Goal: Information Seeking & Learning: Learn about a topic

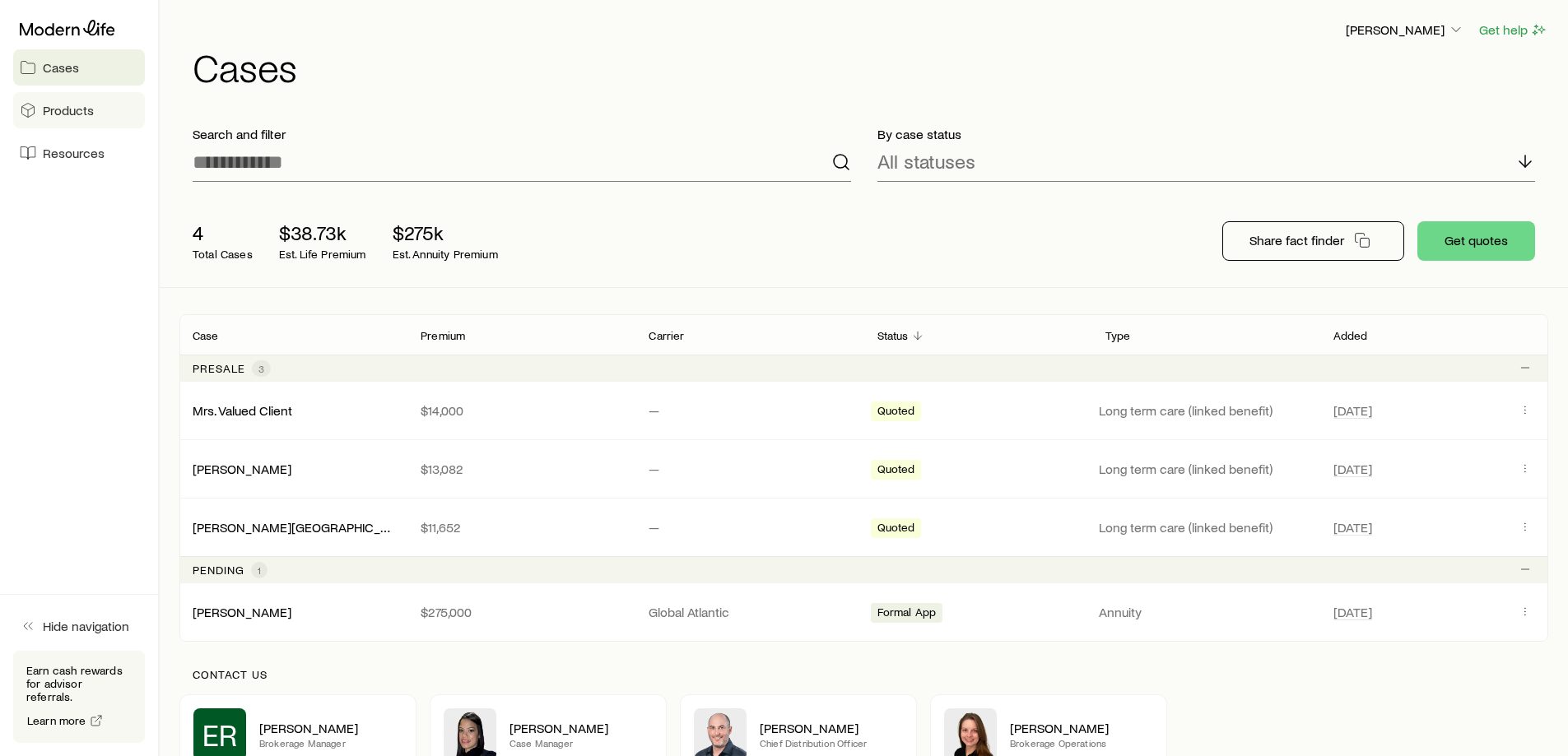
click at [73, 105] on span "Products" at bounding box center [68, 110] width 51 height 17
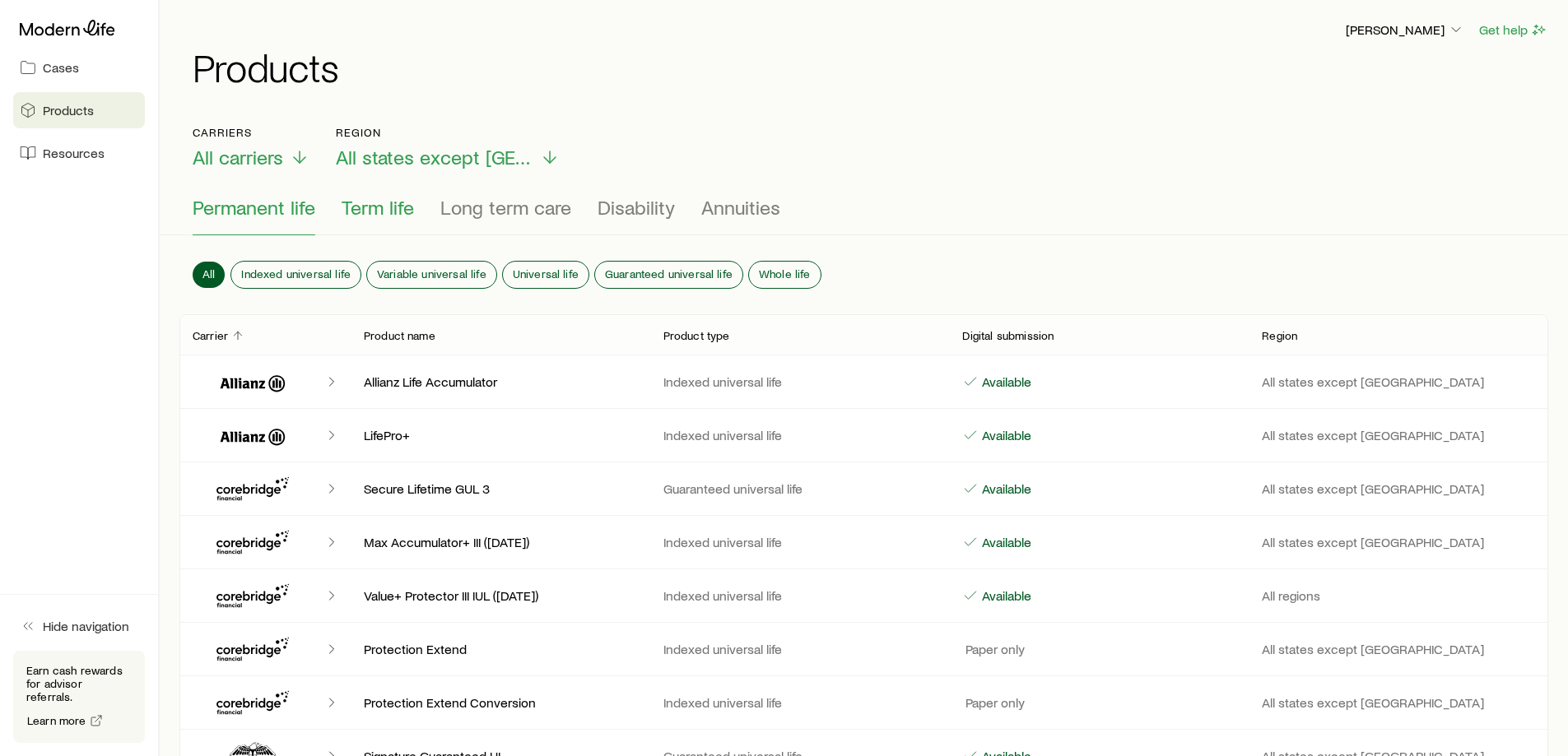
click at [403, 207] on span "Term life" at bounding box center [378, 207] width 72 height 23
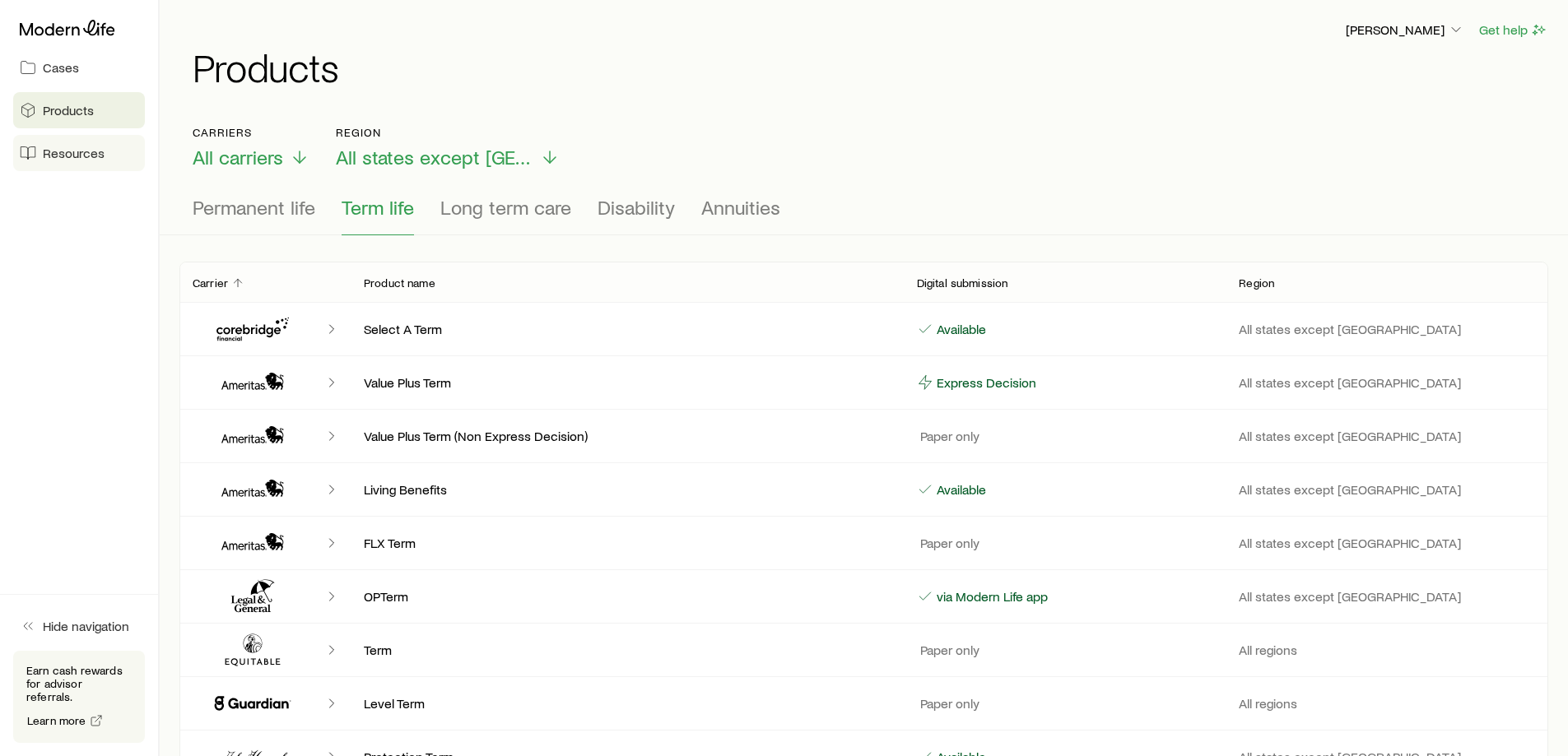
click at [70, 152] on span "Resources" at bounding box center [73, 153] width 61 height 17
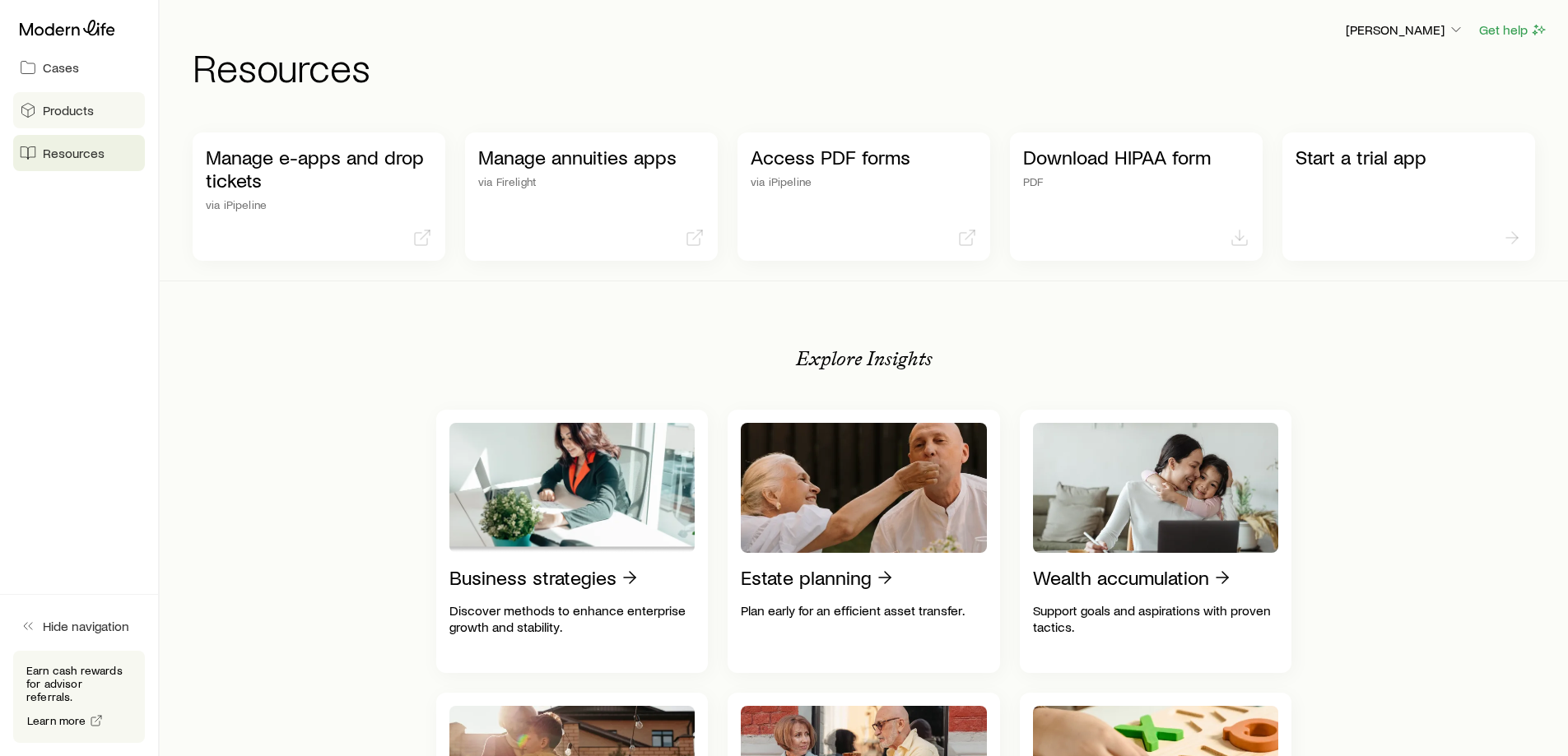
click at [78, 103] on span "Products" at bounding box center [68, 110] width 51 height 17
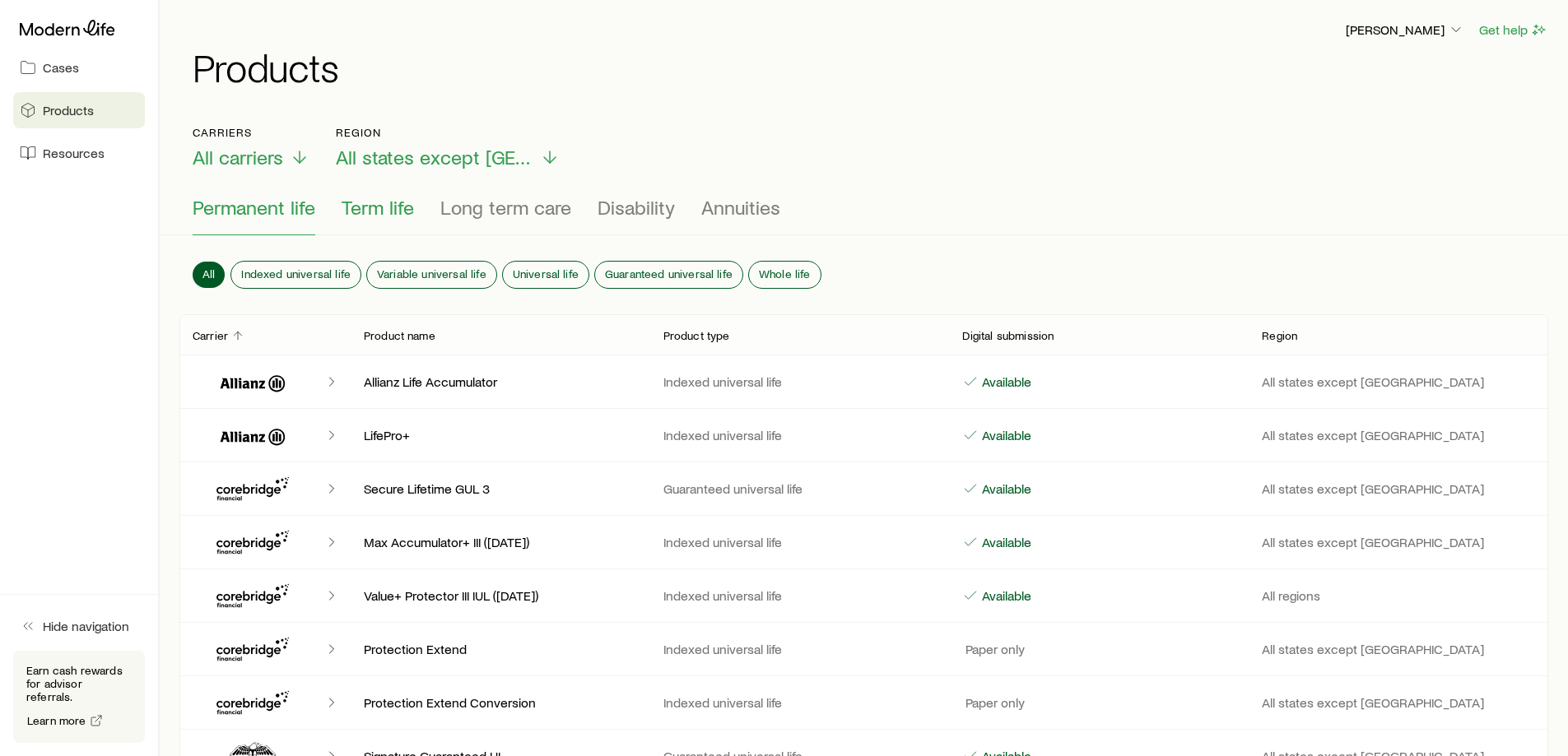
click at [385, 201] on span "Term life" at bounding box center [378, 207] width 72 height 23
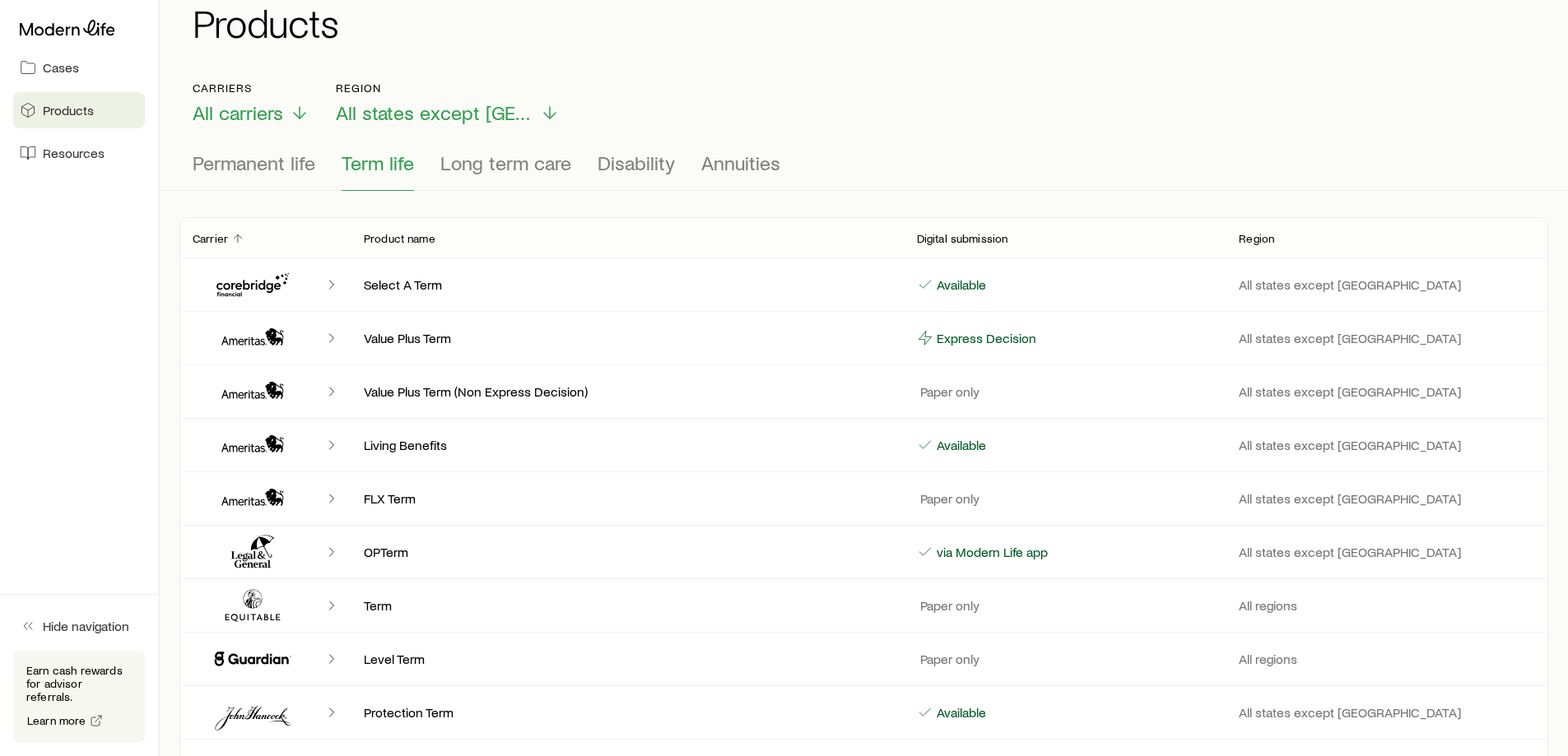
scroll to position [83, 0]
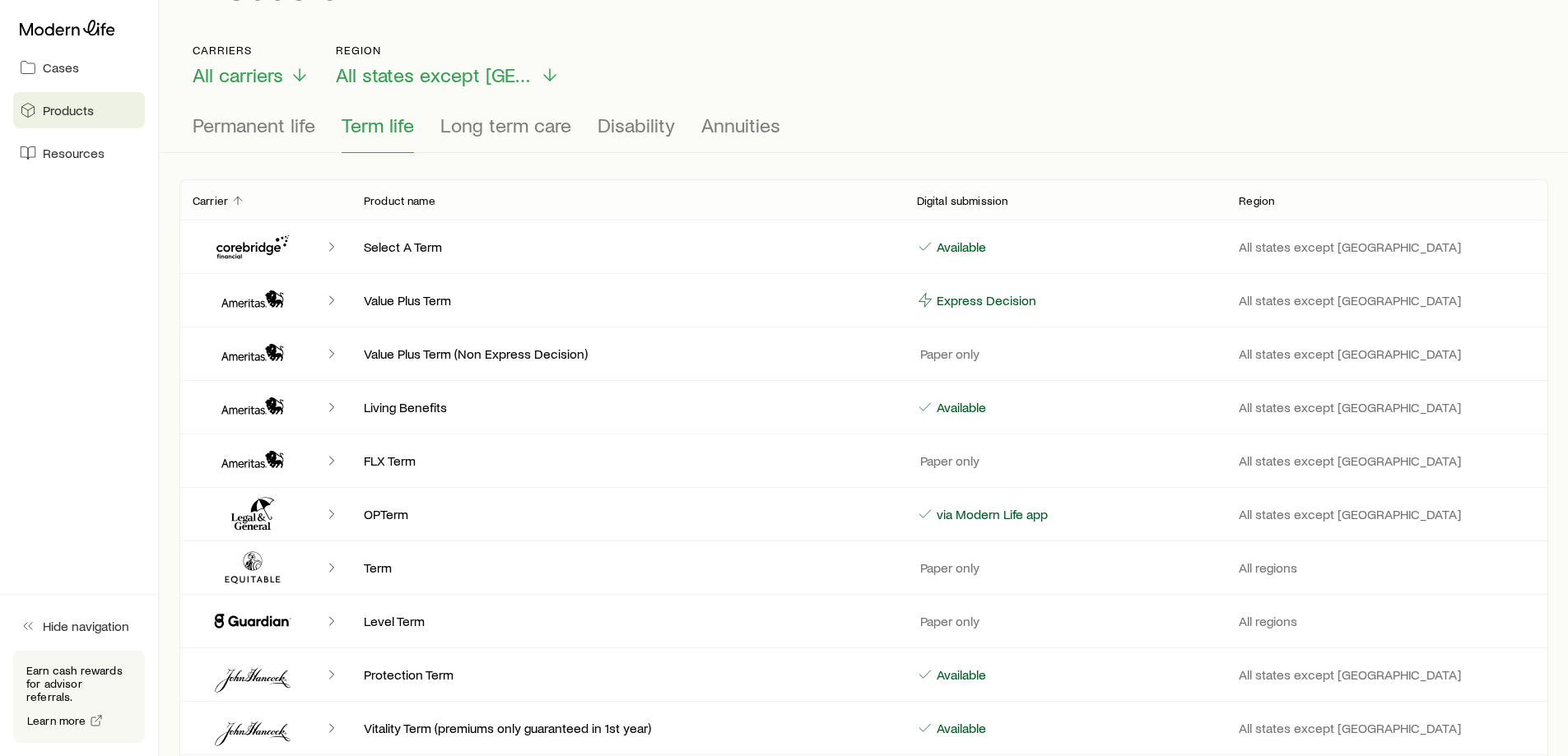
click at [256, 572] on icon "Client cases" at bounding box center [253, 567] width 99 height 40
click at [325, 569] on div "Client cases" at bounding box center [272, 567] width 158 height 40
click at [331, 569] on icon "Client cases" at bounding box center [331, 567] width 17 height 17
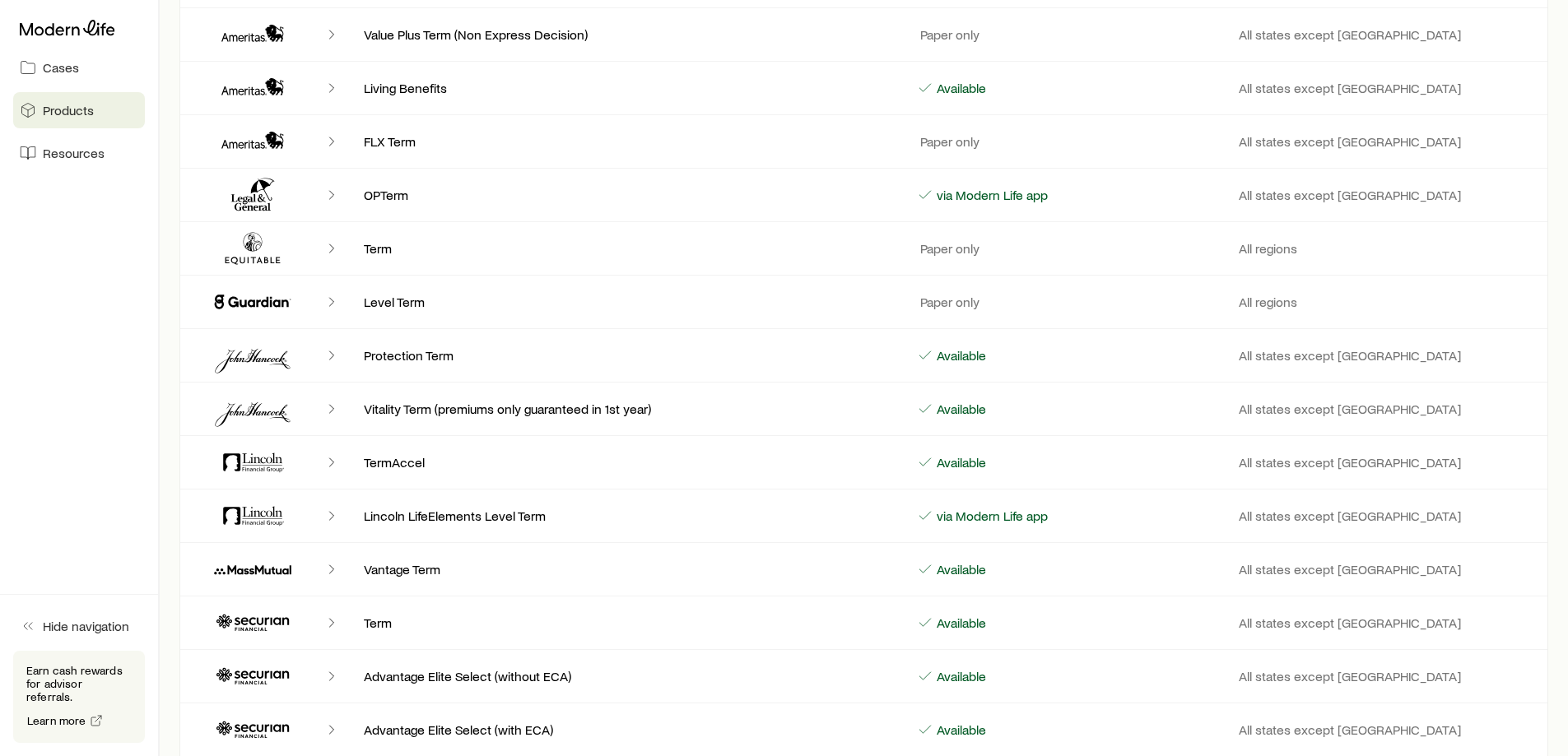
scroll to position [0, 0]
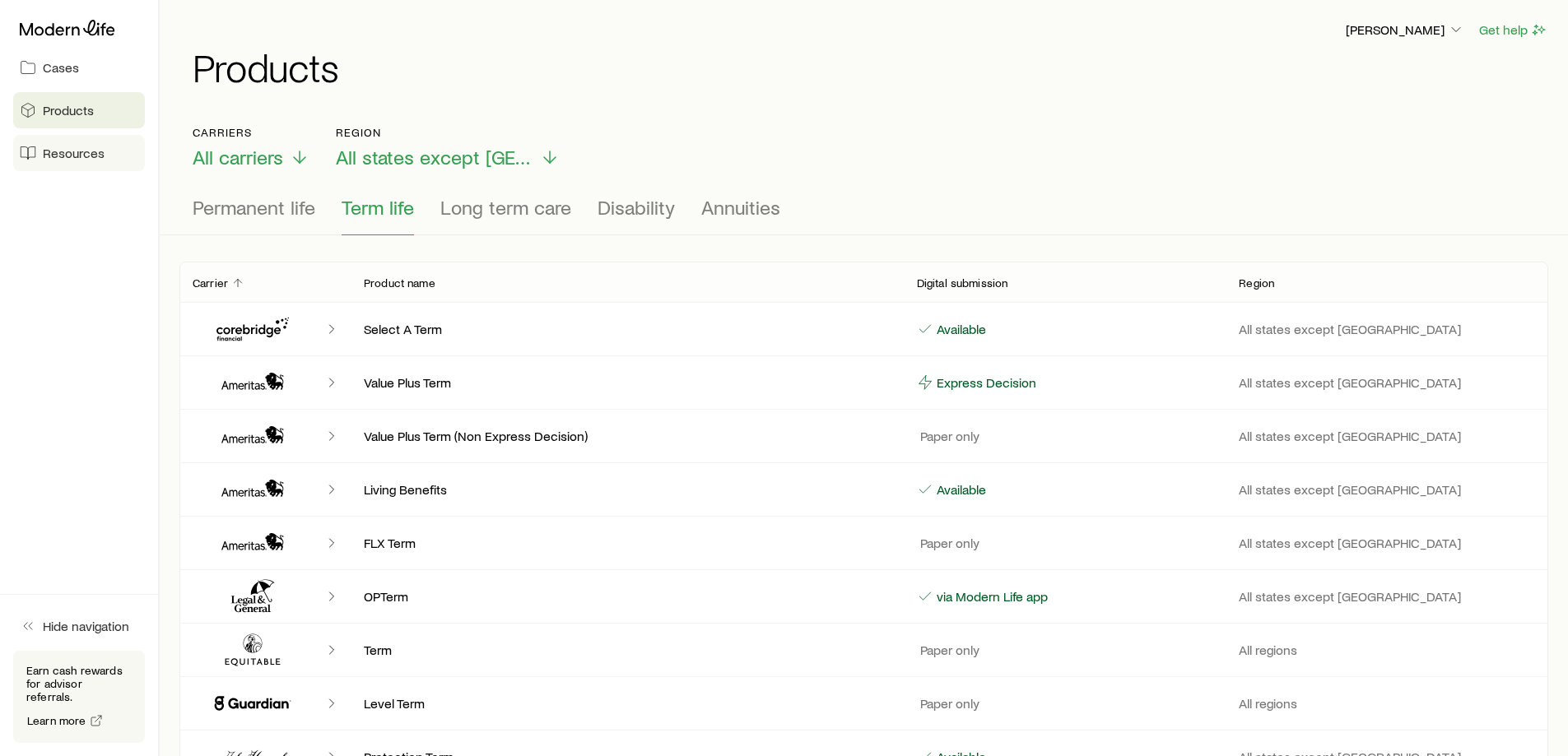
click at [83, 152] on span "Resources" at bounding box center [73, 153] width 61 height 17
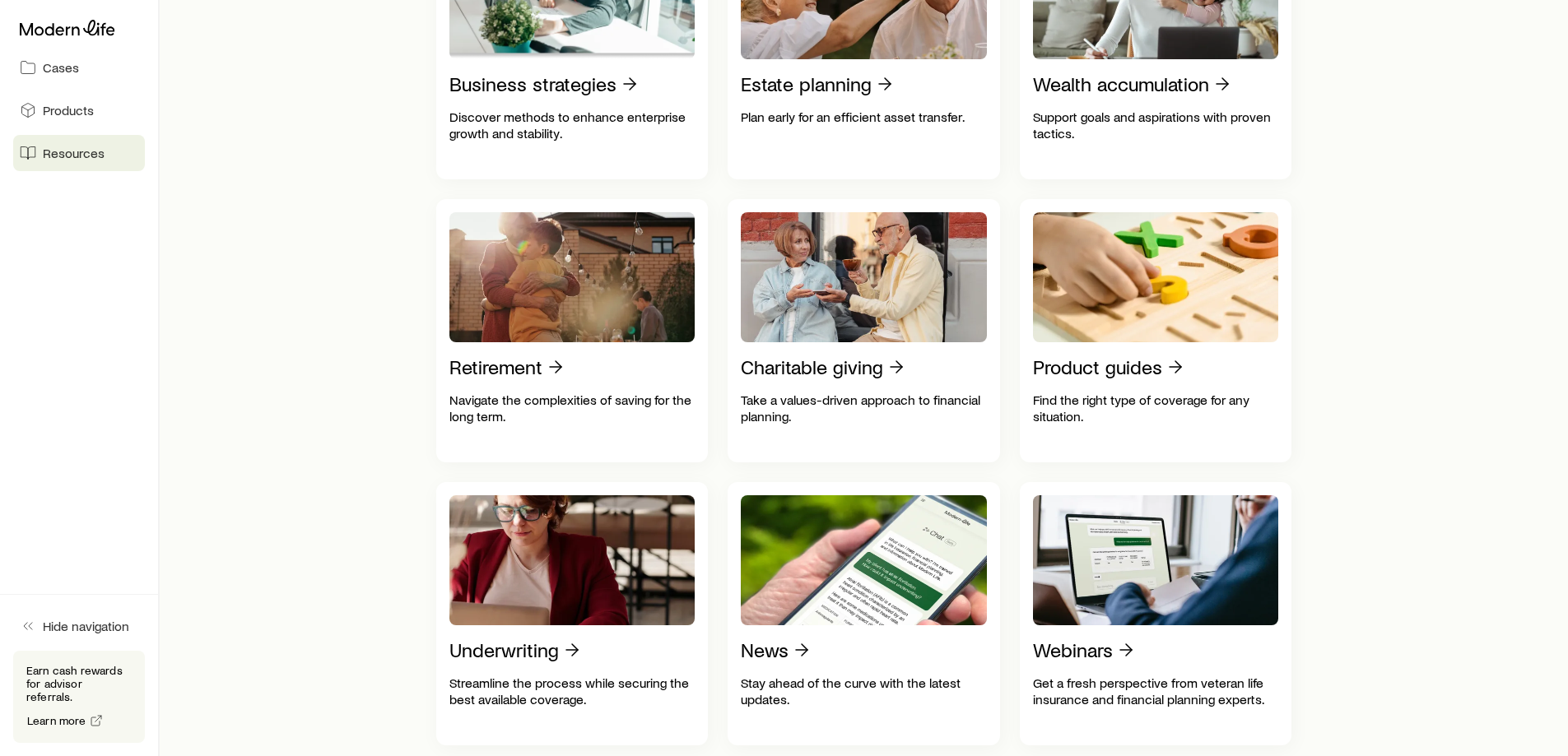
scroll to position [1316, 0]
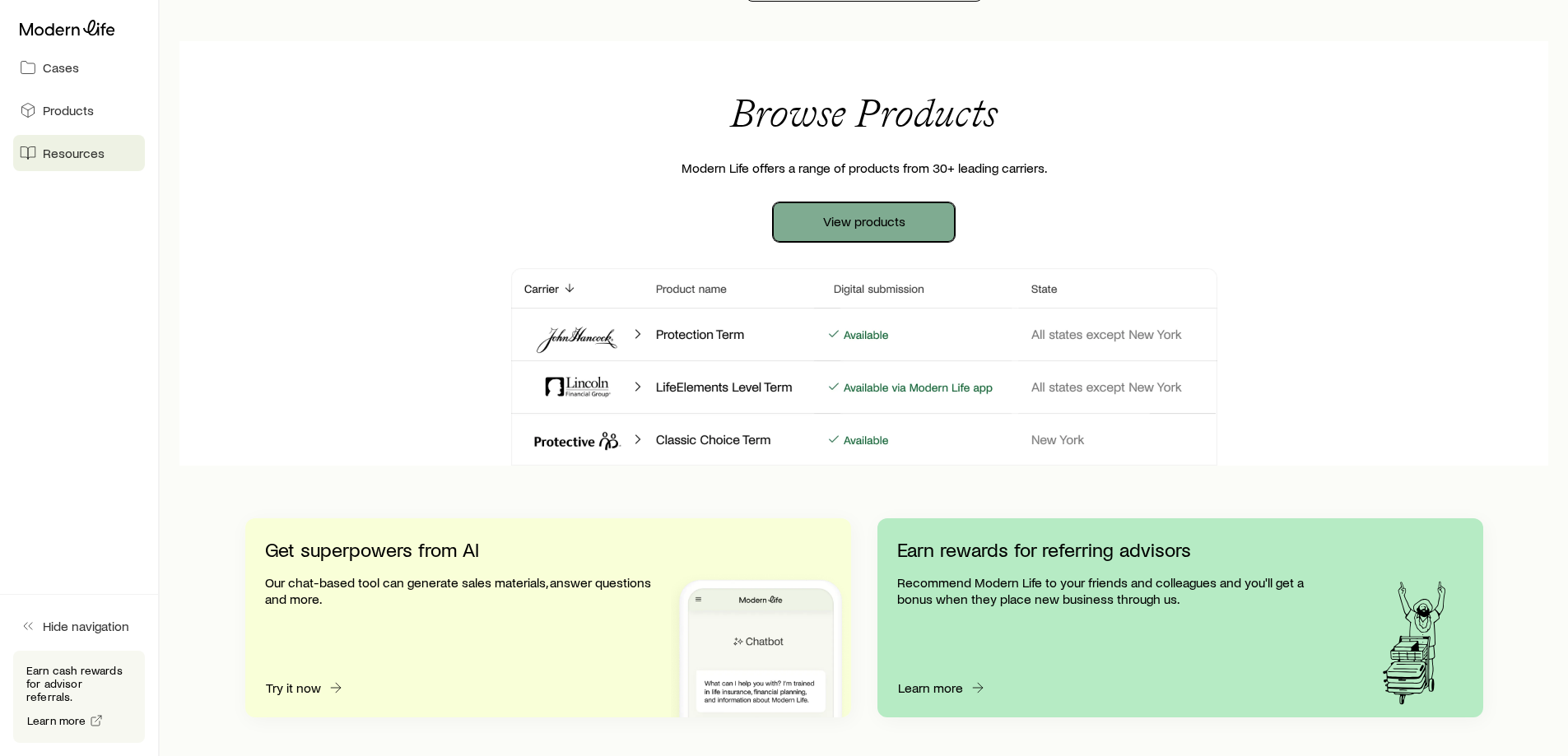
click at [796, 222] on link "View products" at bounding box center [863, 222] width 182 height 40
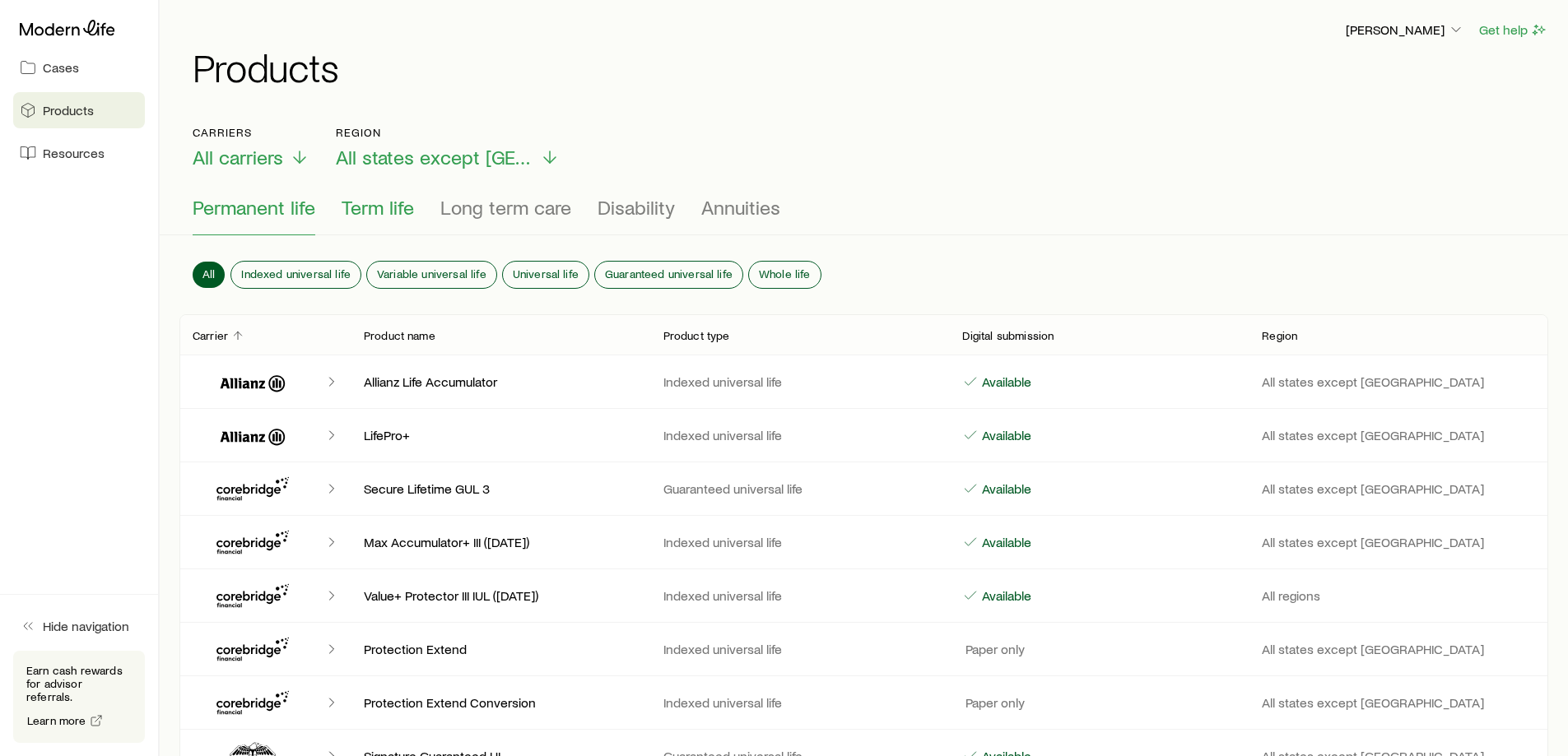
click at [364, 220] on button "Term life" at bounding box center [378, 215] width 72 height 40
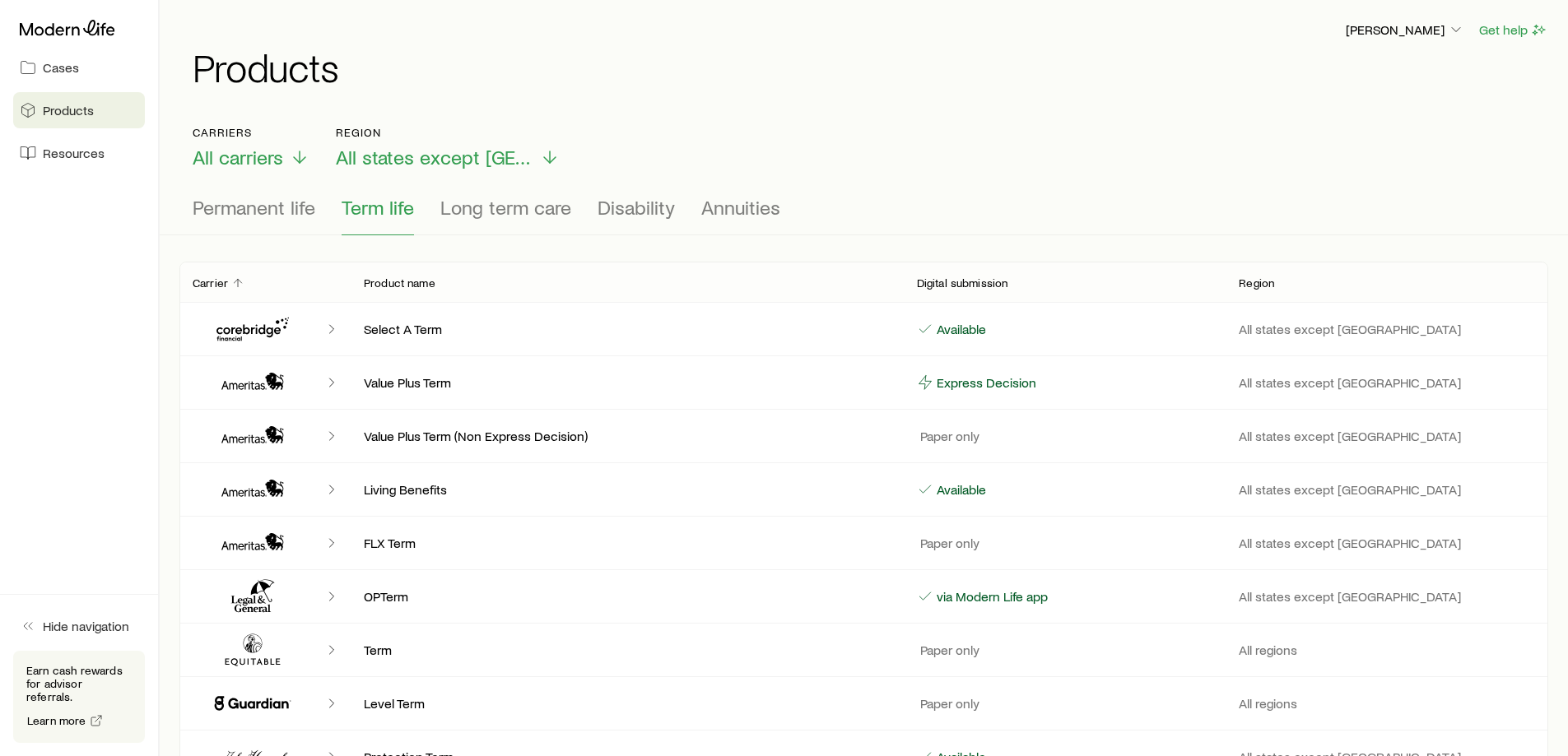
scroll to position [412, 0]
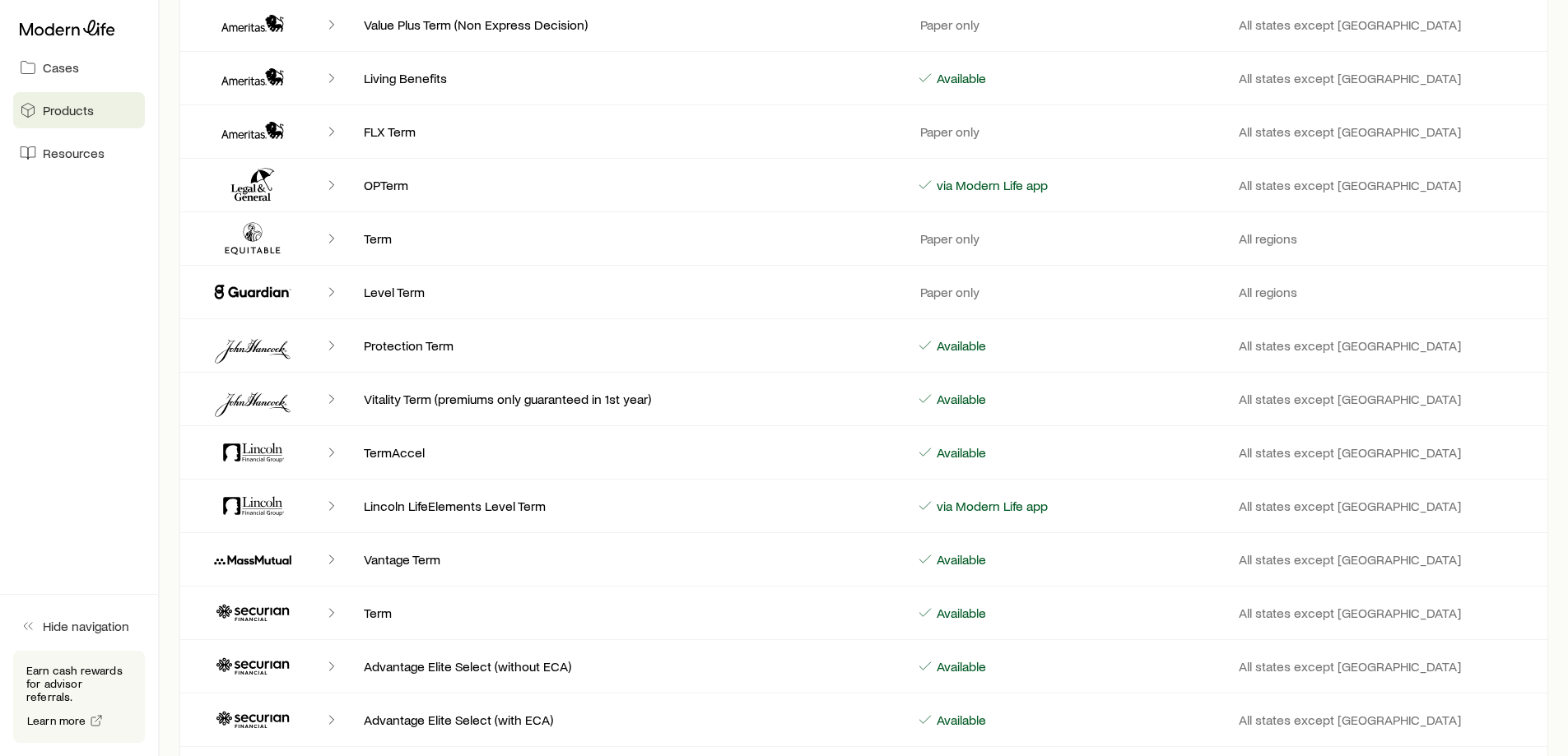
click at [326, 449] on icon "Client cases" at bounding box center [331, 452] width 17 height 17
click at [330, 450] on polyline "Client cases" at bounding box center [331, 452] width 4 height 8
click at [1231, 457] on div "All states except [GEOGRAPHIC_DATA]" at bounding box center [1388, 452] width 323 height 17
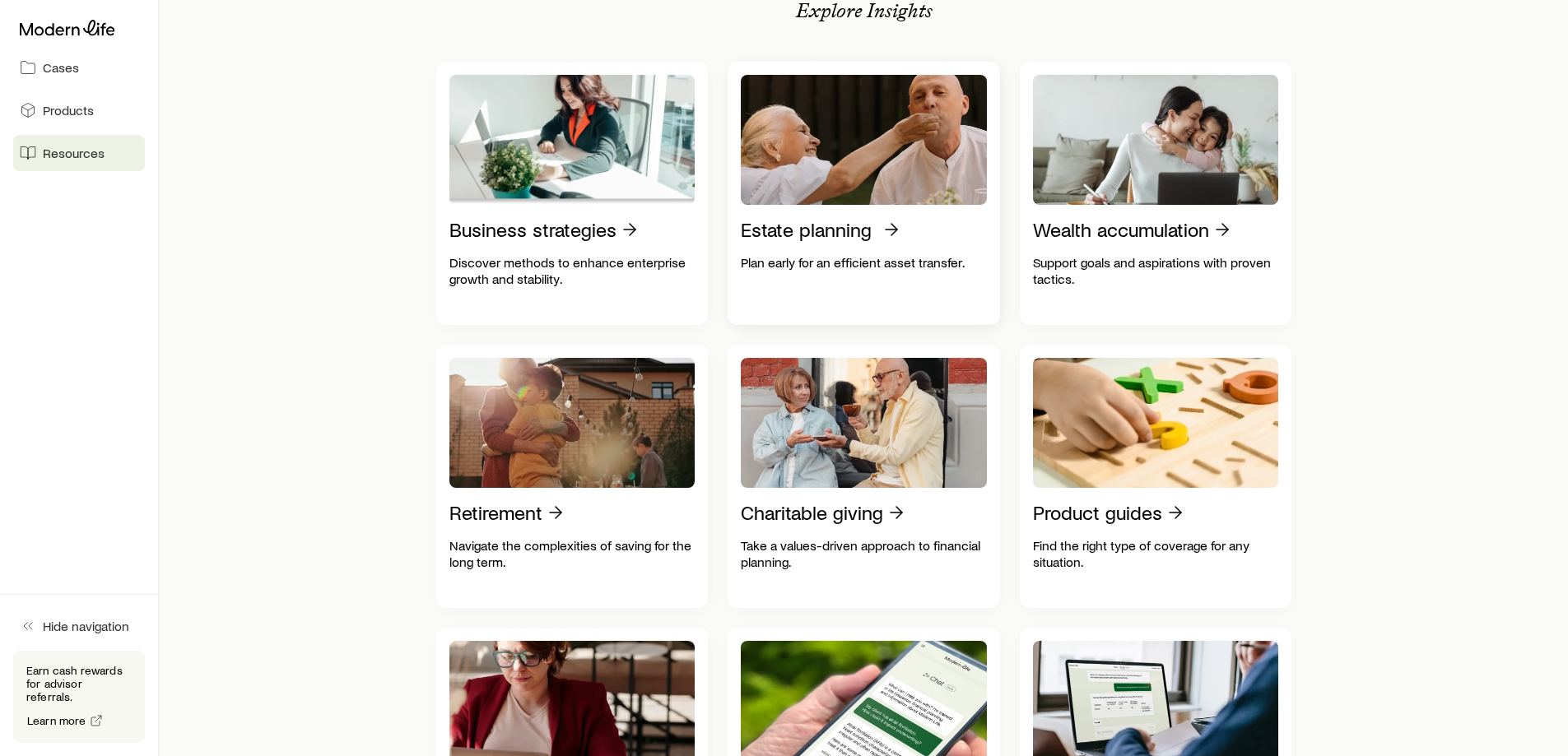
scroll to position [412, 0]
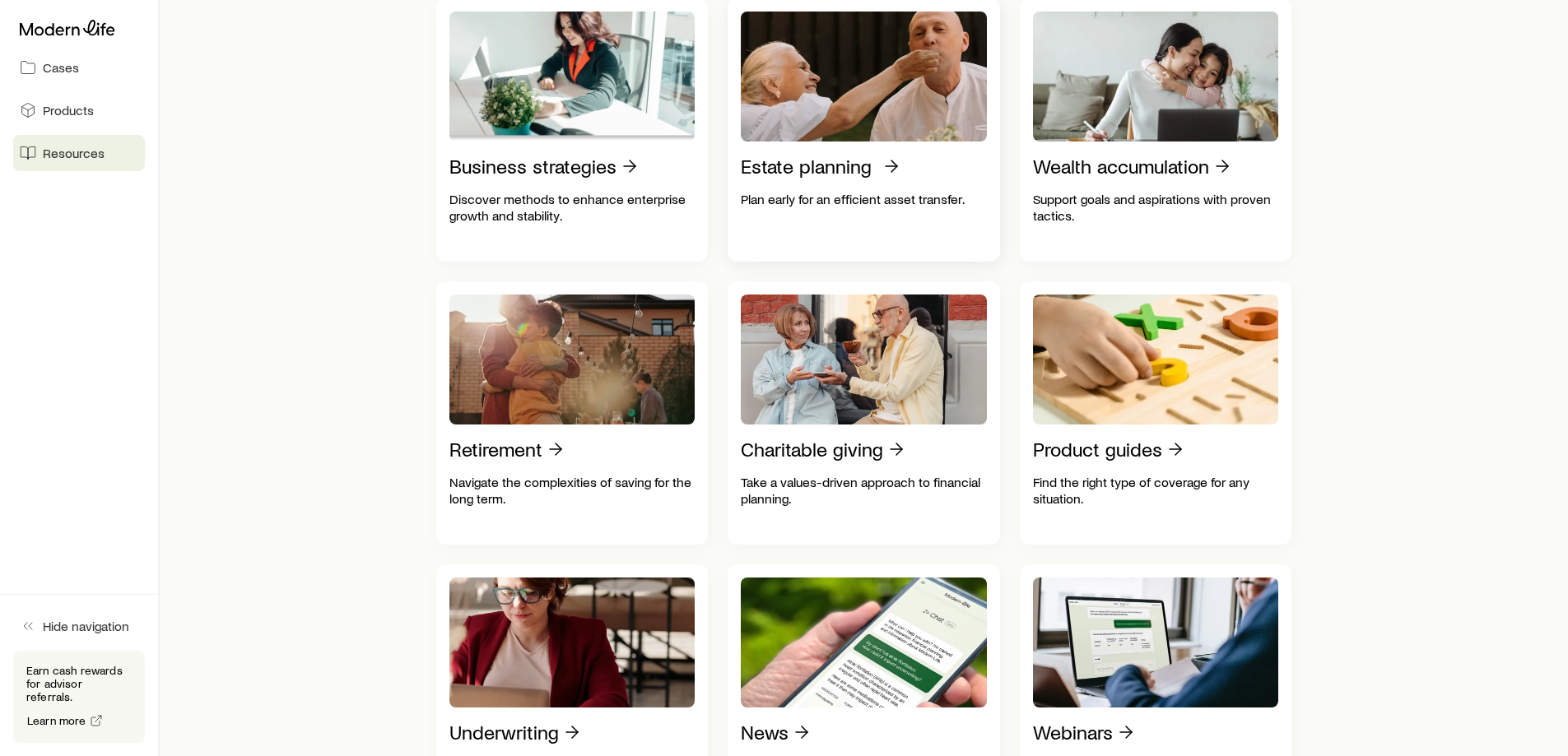
click at [869, 173] on p "Estate planning" at bounding box center [806, 166] width 130 height 23
